Goal: Complete application form

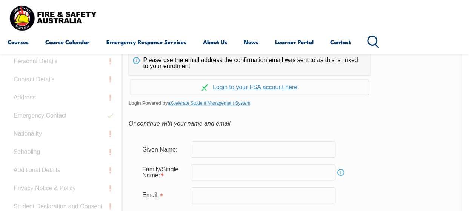
scroll to position [195, 0]
click at [231, 146] on input "text" at bounding box center [263, 149] width 145 height 16
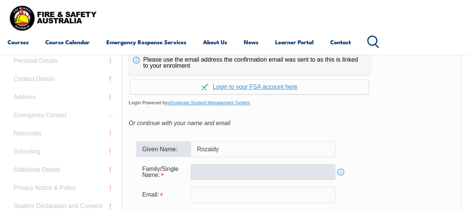
type input "Rozaidy"
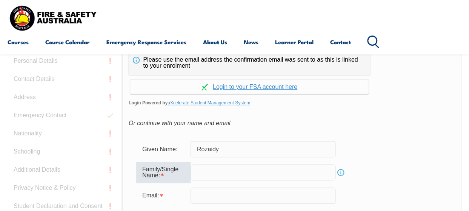
click at [214, 176] on input "text" at bounding box center [263, 172] width 145 height 16
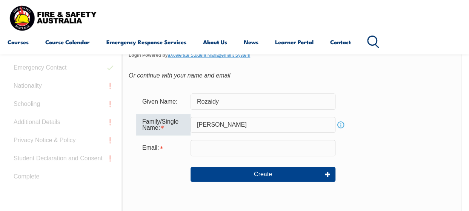
scroll to position [243, 0]
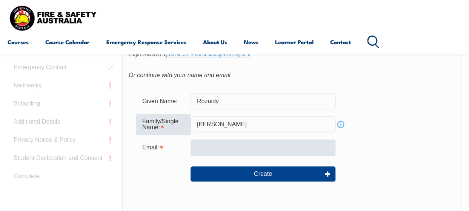
type input "Abdullah"
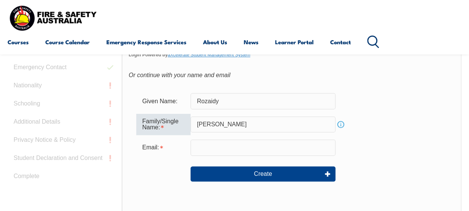
click at [213, 145] on input "email" at bounding box center [263, 147] width 145 height 16
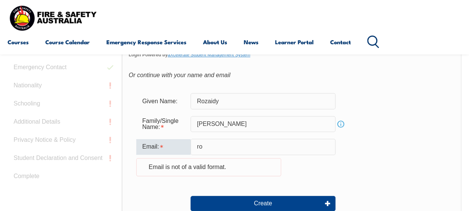
type input "rozaidy.abdullah@downergroup.com"
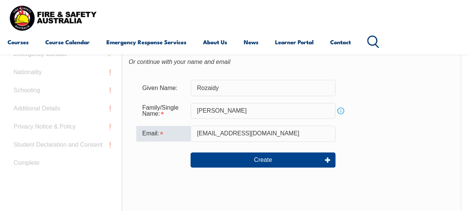
scroll to position [257, 0]
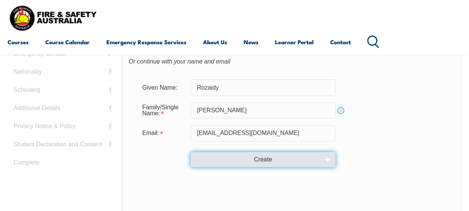
click at [271, 159] on button "Create" at bounding box center [263, 159] width 145 height 15
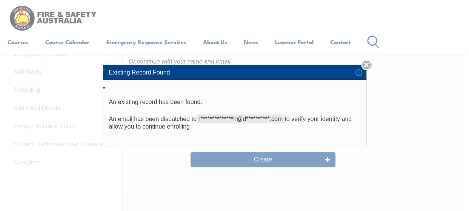
click at [243, 133] on li "**********" at bounding box center [235, 114] width 264 height 63
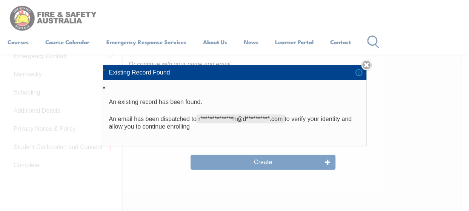
scroll to position [252, 0]
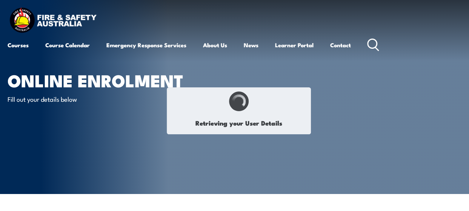
select select "Mr"
type input "Rozaidy"
type input "[PERSON_NAME]"
type input "[DATE]"
type input "NZ5LVJHA6D"
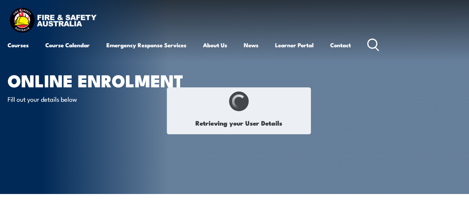
select select "M"
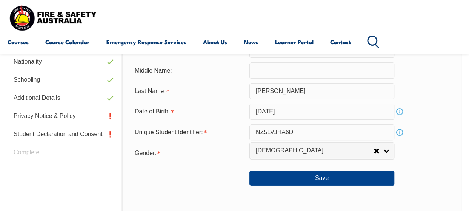
scroll to position [284, 0]
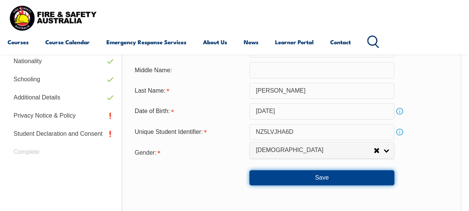
click at [327, 174] on button "Save" at bounding box center [322, 177] width 145 height 15
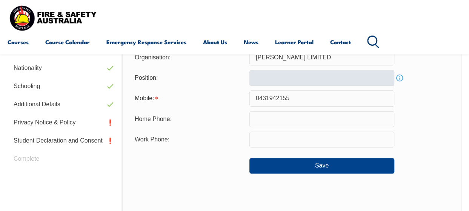
scroll to position [277, 0]
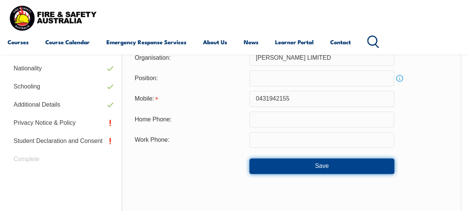
click at [313, 165] on button "Save" at bounding box center [322, 165] width 145 height 15
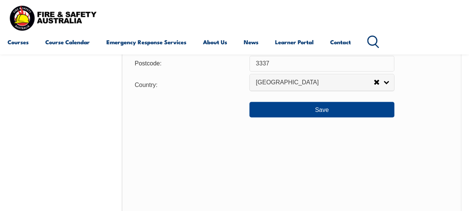
scroll to position [621, 0]
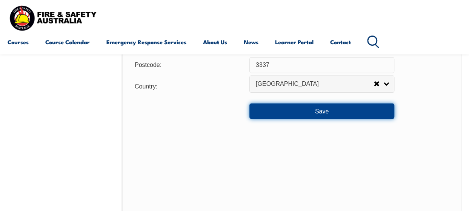
click at [319, 111] on button "Save" at bounding box center [322, 110] width 145 height 15
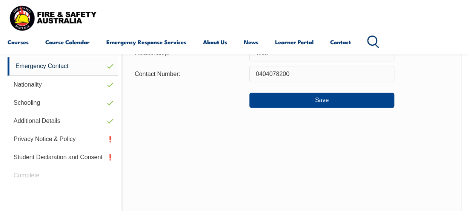
scroll to position [183, 0]
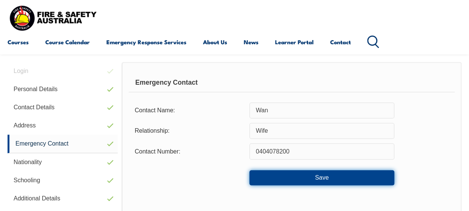
click at [326, 181] on button "Save" at bounding box center [322, 177] width 145 height 15
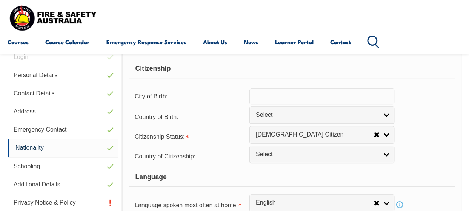
scroll to position [197, 0]
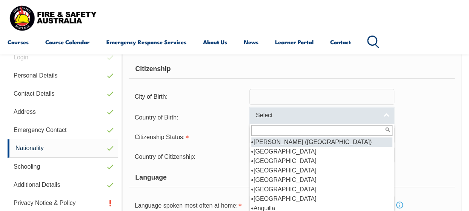
click at [381, 111] on link "Select" at bounding box center [322, 114] width 145 height 17
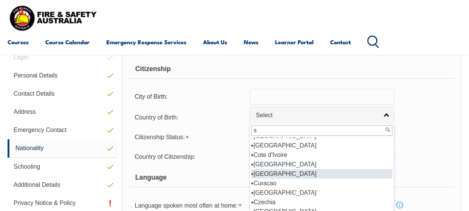
scroll to position [0, 0]
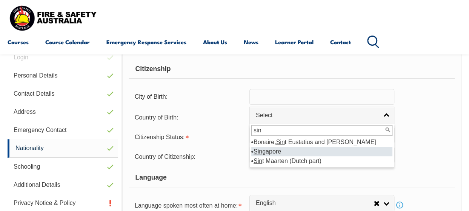
type input "sin"
click at [269, 151] on li "Sin gapore" at bounding box center [321, 150] width 141 height 9
select select "5205"
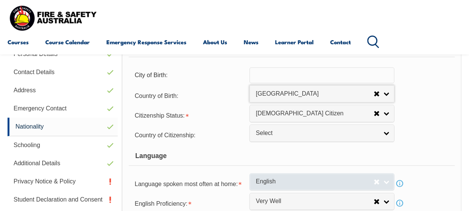
scroll to position [227, 0]
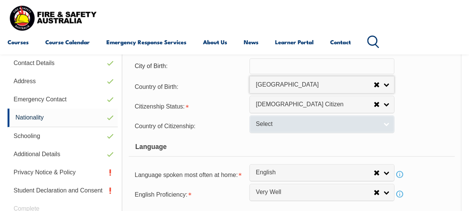
click at [385, 120] on link "Select" at bounding box center [322, 123] width 145 height 17
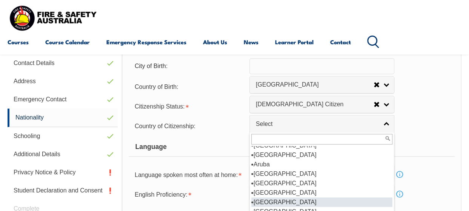
scroll to position [103, 0]
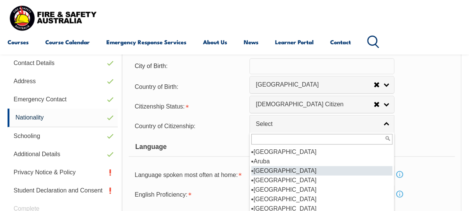
click at [266, 171] on li "Australia" at bounding box center [321, 170] width 141 height 9
select select "1101"
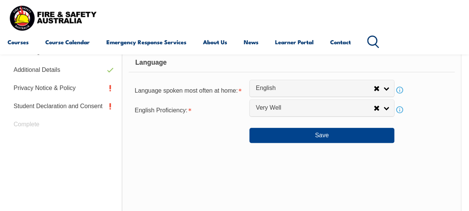
scroll to position [311, 0]
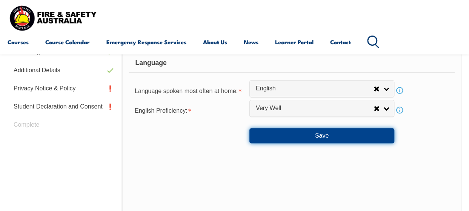
click at [333, 130] on button "Save" at bounding box center [322, 135] width 145 height 15
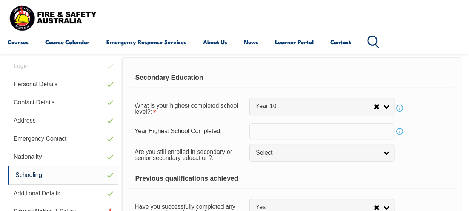
scroll to position [188, 0]
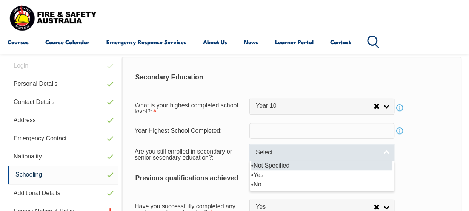
click at [384, 151] on link "Select" at bounding box center [322, 151] width 145 height 17
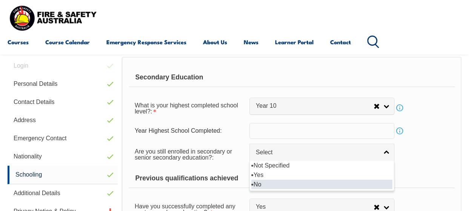
click at [285, 183] on li "No" at bounding box center [321, 183] width 141 height 9
select select "false"
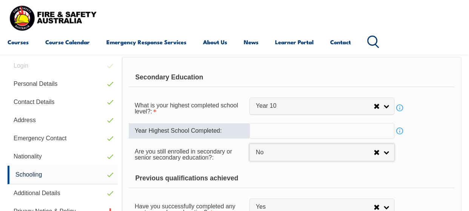
click at [282, 129] on input "text" at bounding box center [322, 131] width 145 height 16
type input "1991"
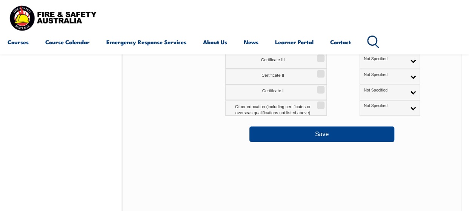
scroll to position [435, 0]
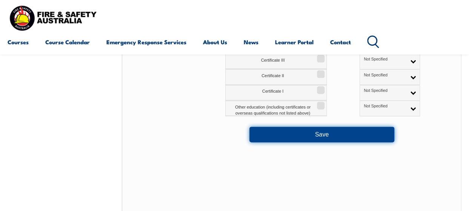
click at [333, 131] on button "Save" at bounding box center [322, 133] width 145 height 15
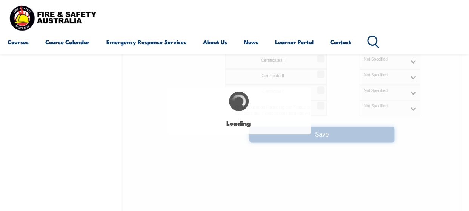
select select "false"
select select
select select "false"
select select "true"
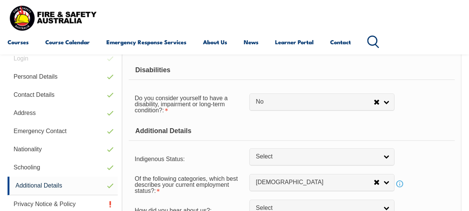
scroll to position [197, 0]
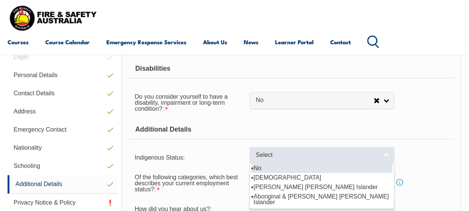
click at [389, 156] on link "Select" at bounding box center [322, 154] width 145 height 17
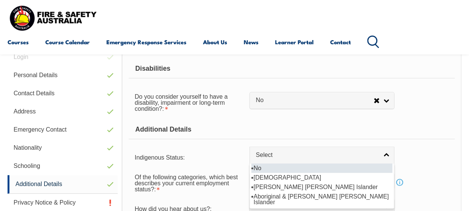
click at [303, 166] on li "No" at bounding box center [321, 167] width 141 height 9
select select "4"
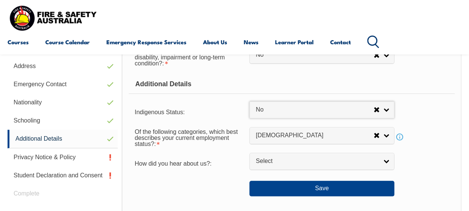
scroll to position [244, 0]
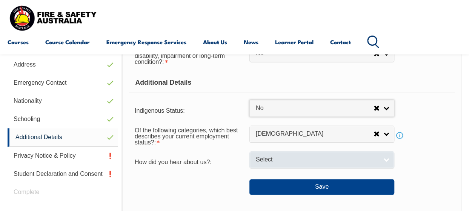
click at [382, 161] on link "Select" at bounding box center [322, 159] width 145 height 17
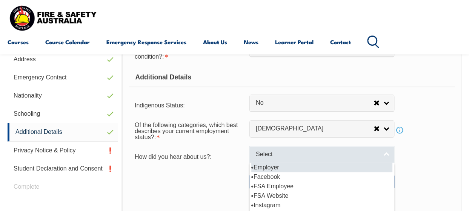
scroll to position [250, 0]
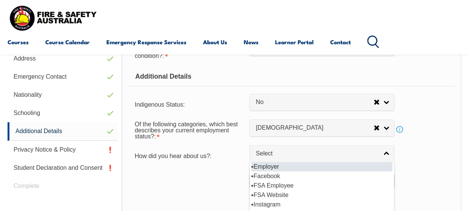
click at [280, 162] on li "Employer" at bounding box center [321, 166] width 141 height 9
select select "8019"
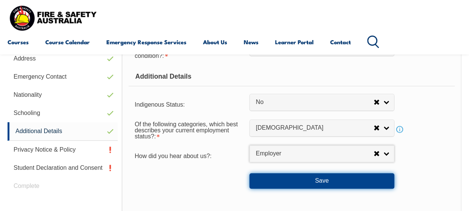
click at [364, 179] on button "Save" at bounding box center [322, 180] width 145 height 15
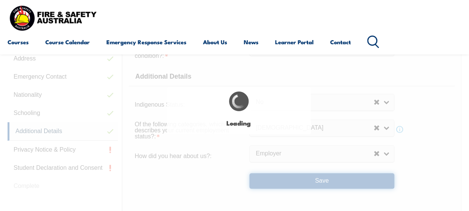
select select "false"
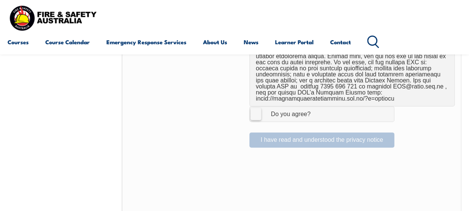
scroll to position [552, 0]
click at [253, 111] on label "I Agree Do you agree?" at bounding box center [322, 113] width 145 height 15
click at [317, 111] on input "I Agree Do you agree?" at bounding box center [323, 113] width 13 height 14
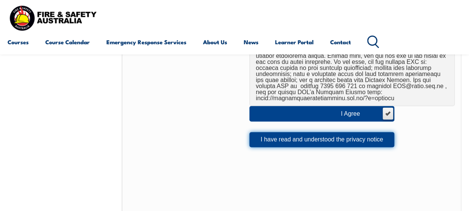
click at [313, 142] on button "I have read and understood the privacy notice" at bounding box center [322, 139] width 145 height 15
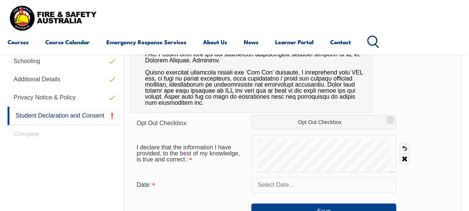
scroll to position [302, 0]
click at [403, 148] on link "Undo" at bounding box center [404, 147] width 11 height 11
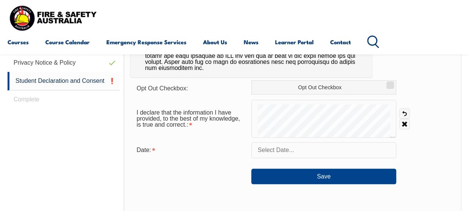
scroll to position [337, 0]
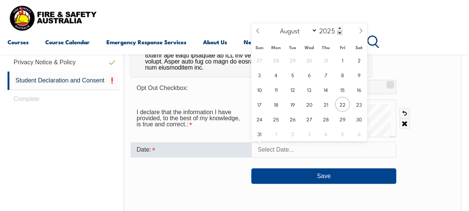
click at [337, 151] on input "text" at bounding box center [323, 150] width 145 height 16
click at [341, 107] on span "22" at bounding box center [342, 104] width 15 height 15
type input "August 22, 2025"
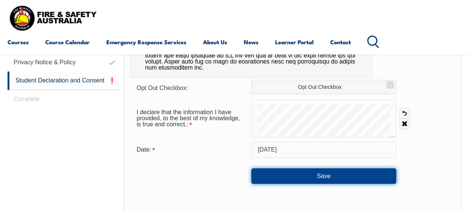
click at [321, 171] on button "Save" at bounding box center [323, 175] width 145 height 15
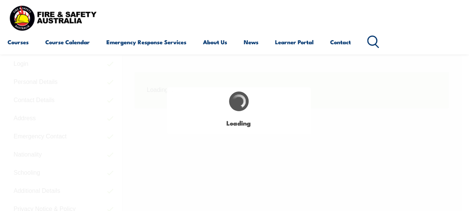
scroll to position [183, 0]
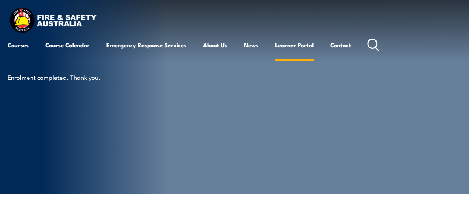
click at [298, 42] on link "Learner Portal" at bounding box center [294, 45] width 39 height 18
